Goal: Information Seeking & Learning: Learn about a topic

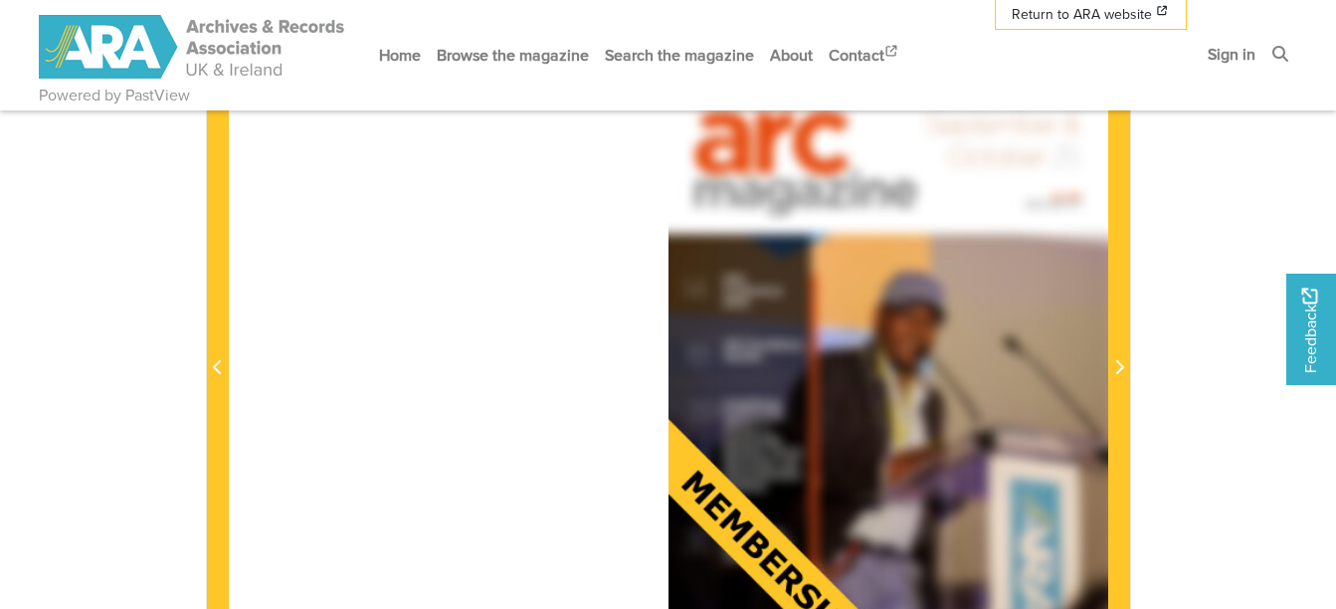
scroll to position [498, 0]
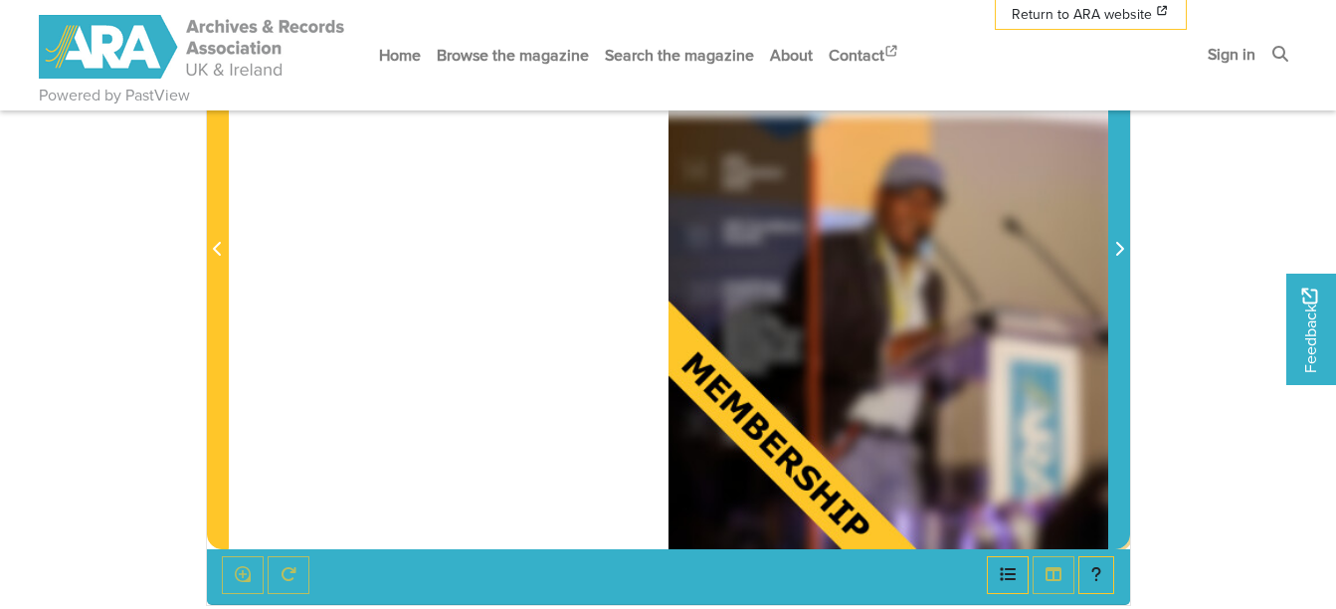
click at [1117, 250] on icon "Next Page" at bounding box center [1119, 249] width 10 height 16
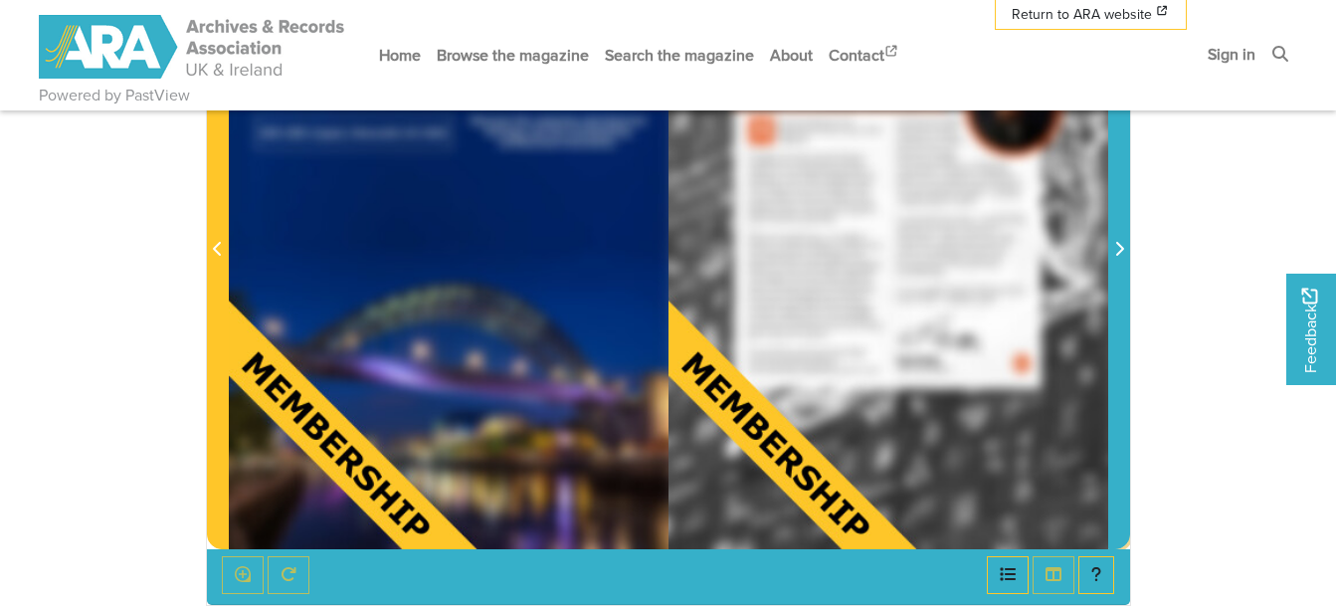
click at [1117, 250] on icon "Next Page" at bounding box center [1119, 249] width 10 height 16
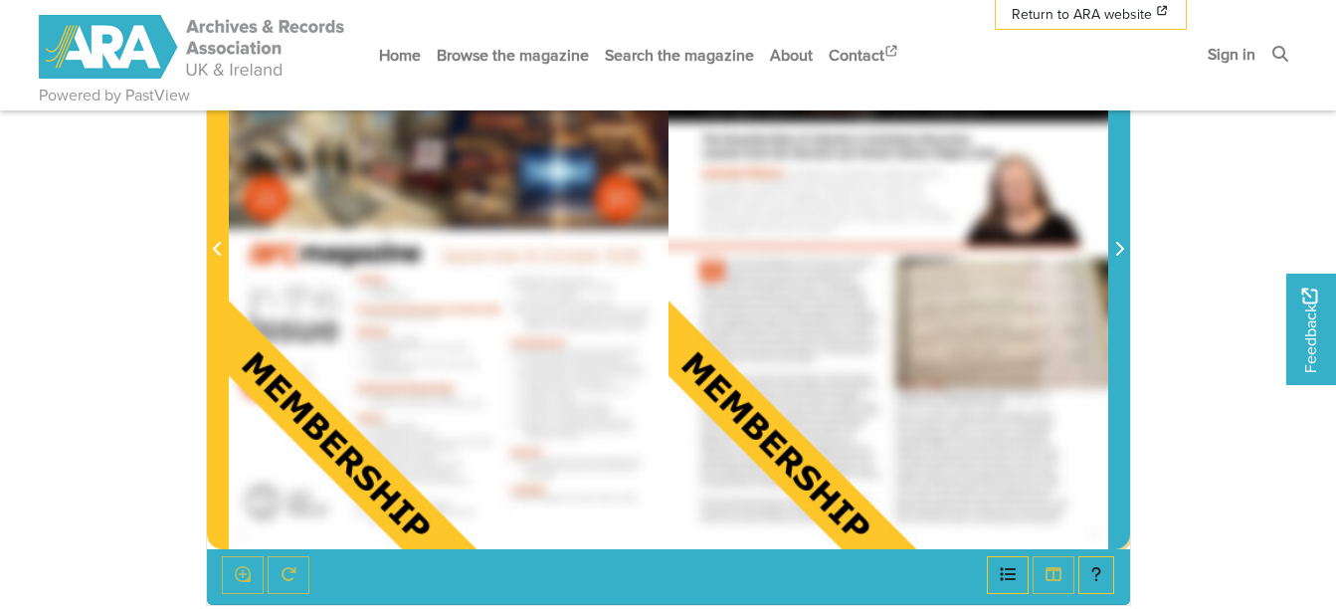
click at [1117, 250] on icon "Next Page" at bounding box center [1119, 249] width 10 height 16
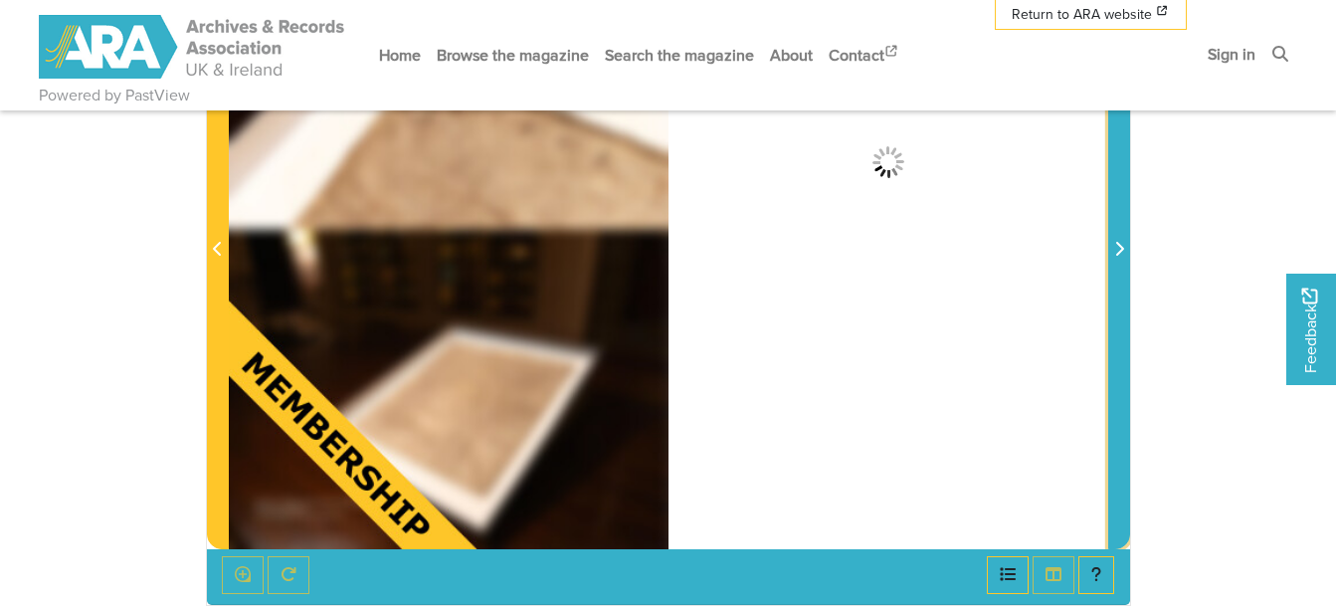
click at [1117, 250] on icon "Next Page" at bounding box center [1119, 249] width 10 height 16
